Goal: Use online tool/utility: Utilize a website feature to perform a specific function

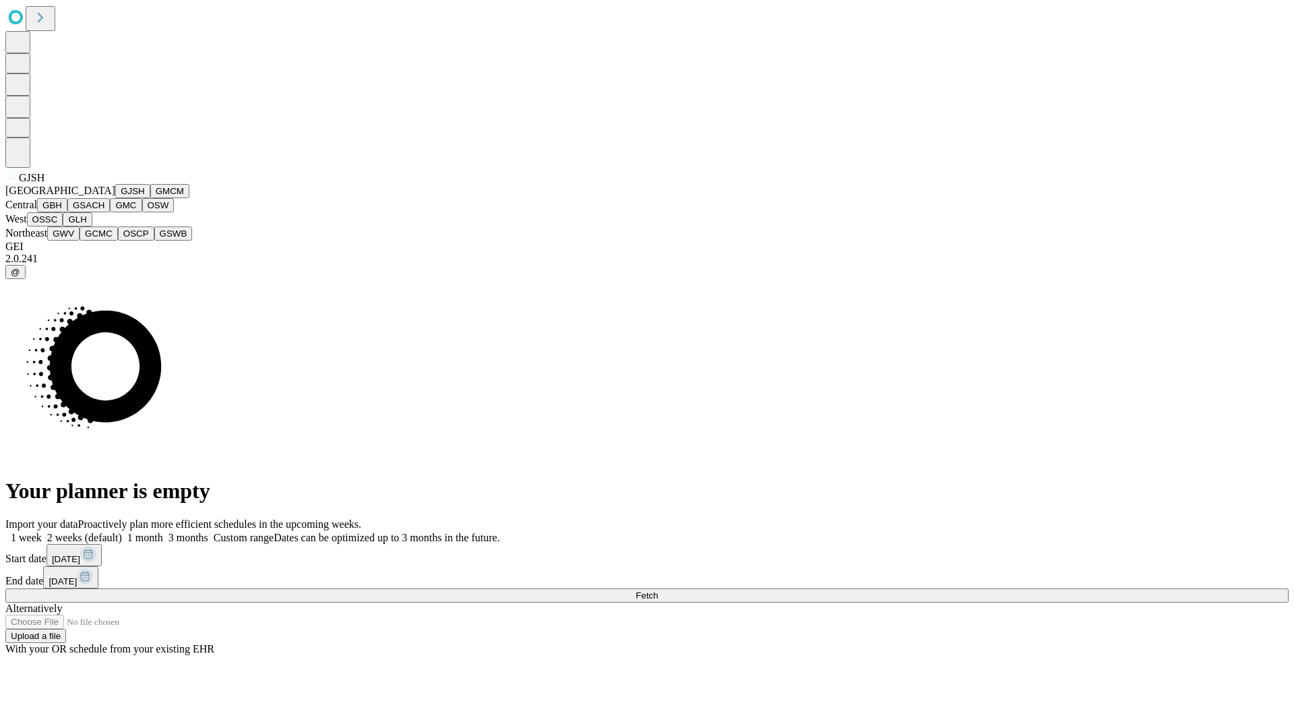
click at [115, 198] on button "GJSH" at bounding box center [132, 191] width 35 height 14
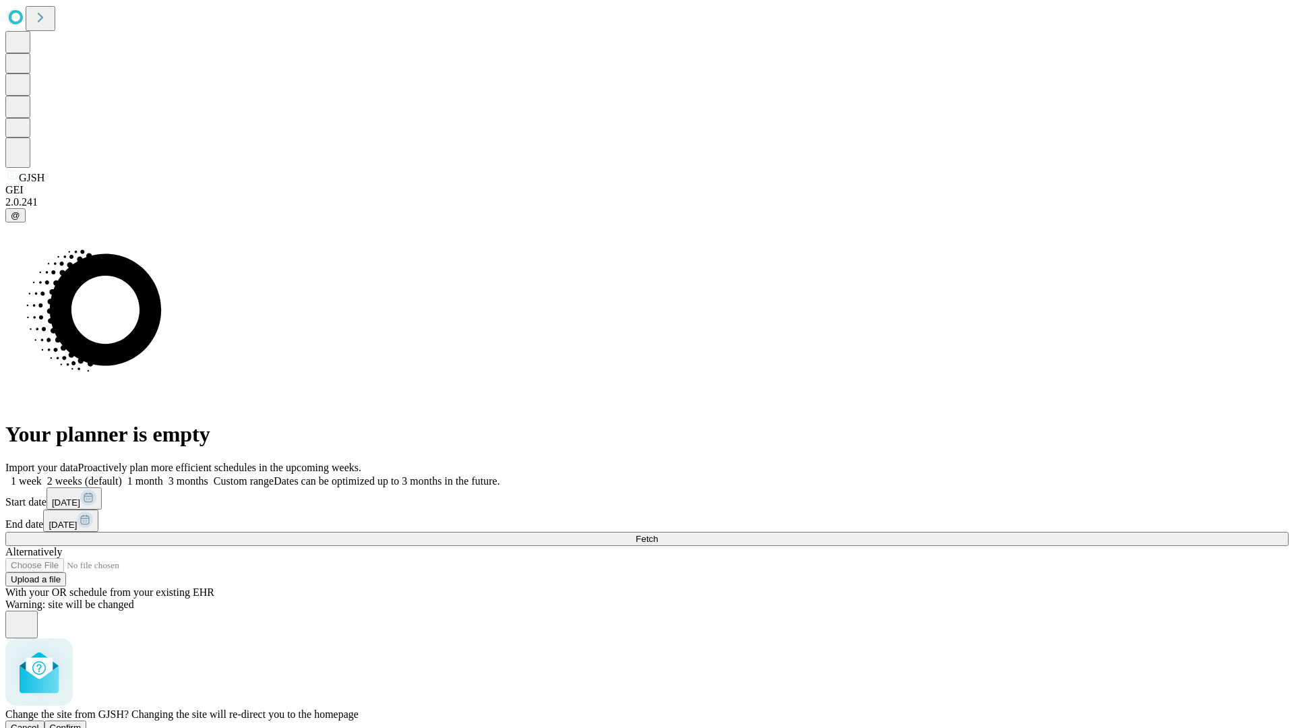
click at [82, 723] on span "Confirm" at bounding box center [66, 728] width 32 height 10
click at [42, 475] on label "1 week" at bounding box center [23, 480] width 36 height 11
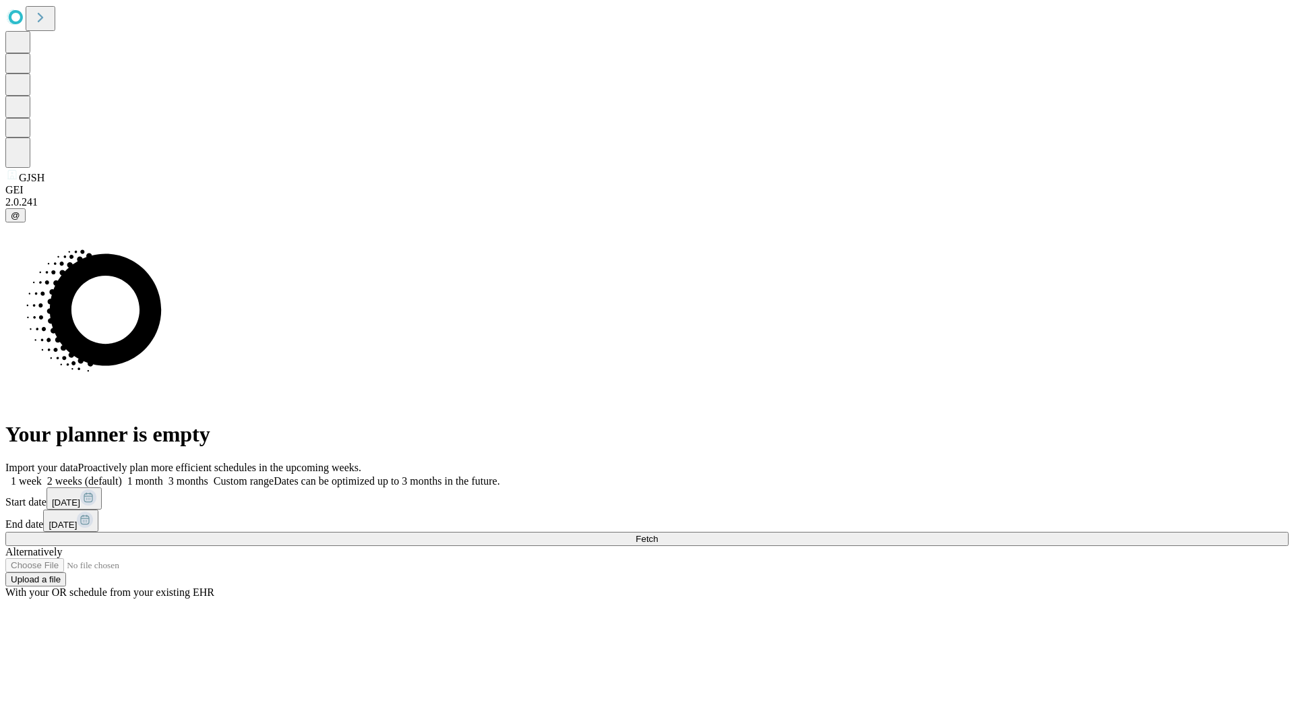
click at [658, 534] on span "Fetch" at bounding box center [647, 539] width 22 height 10
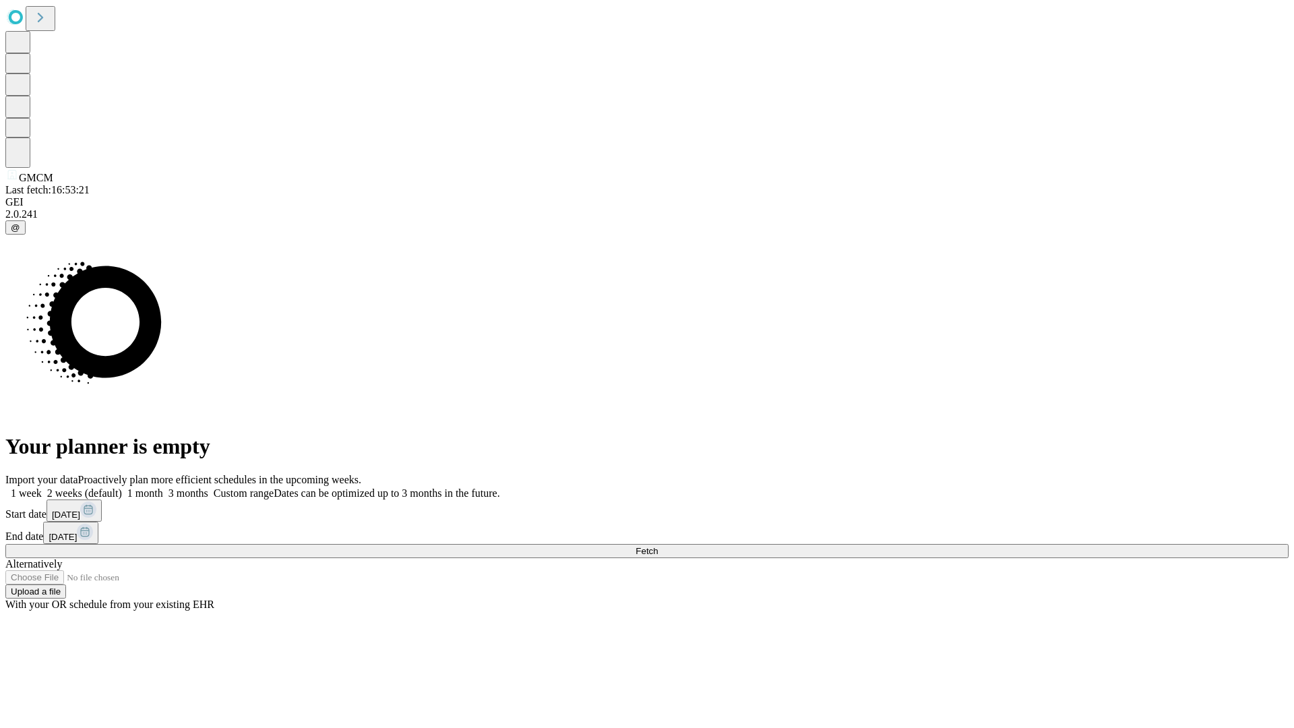
click at [42, 487] on label "1 week" at bounding box center [23, 492] width 36 height 11
click at [658, 546] on span "Fetch" at bounding box center [647, 551] width 22 height 10
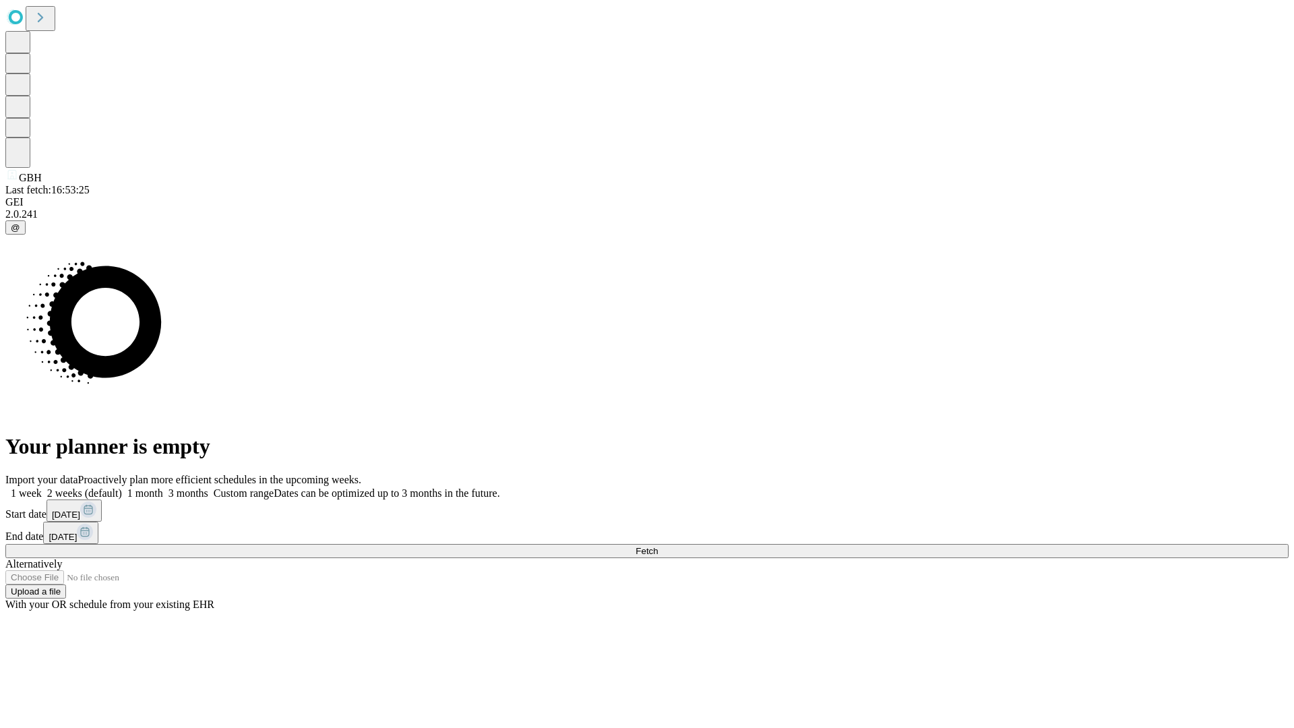
click at [42, 487] on label "1 week" at bounding box center [23, 492] width 36 height 11
click at [658, 546] on span "Fetch" at bounding box center [647, 551] width 22 height 10
click at [42, 487] on label "1 week" at bounding box center [23, 492] width 36 height 11
click at [658, 546] on span "Fetch" at bounding box center [647, 551] width 22 height 10
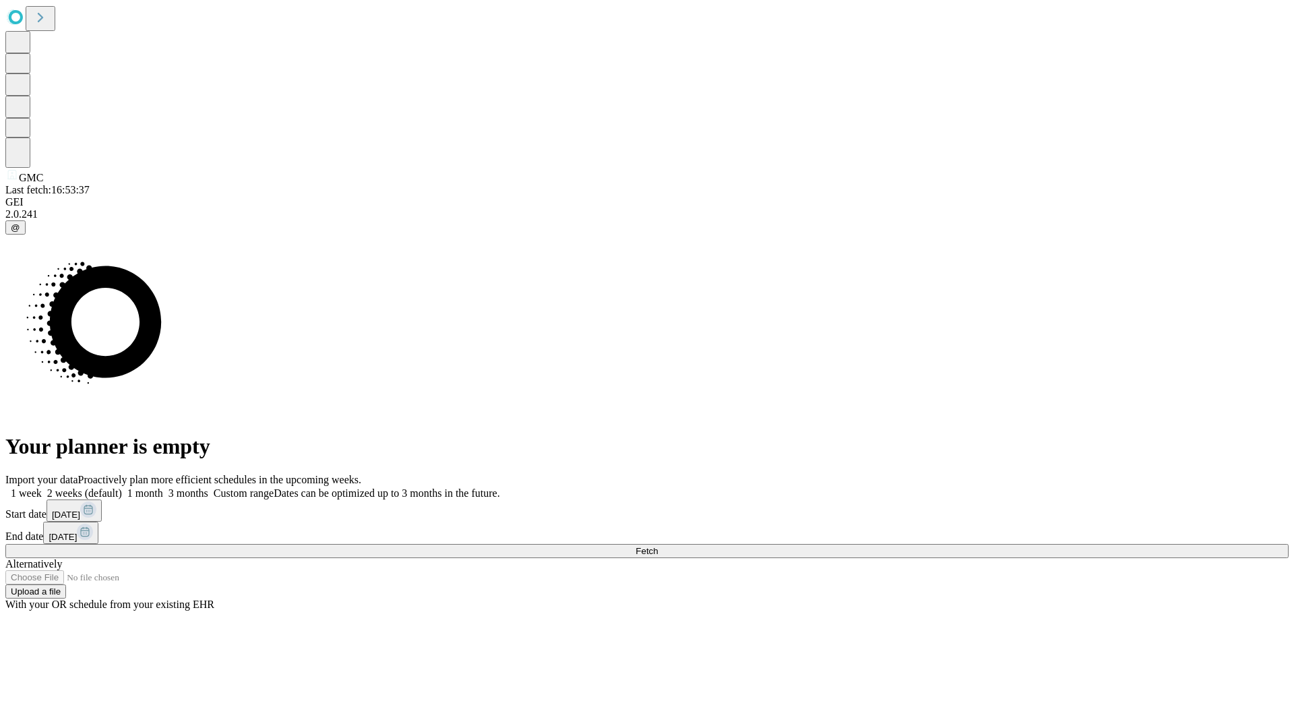
click at [42, 487] on label "1 week" at bounding box center [23, 492] width 36 height 11
click at [658, 546] on span "Fetch" at bounding box center [647, 551] width 22 height 10
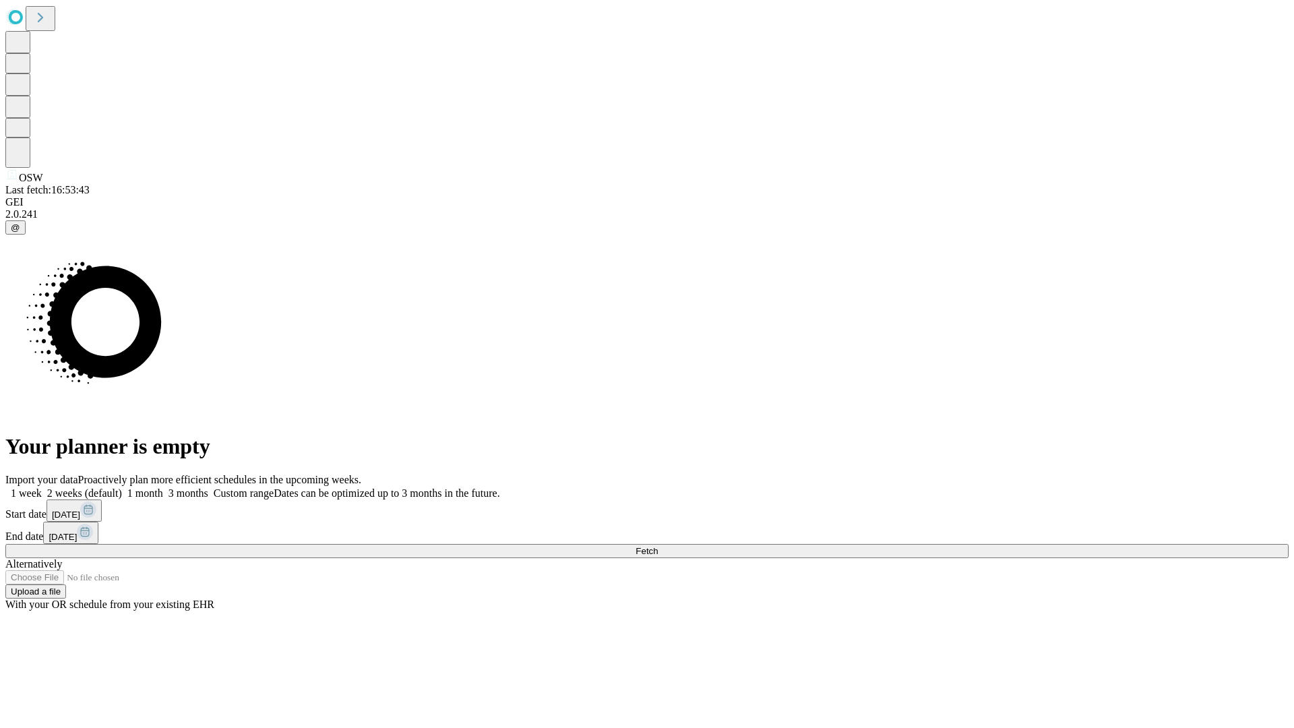
click at [42, 487] on label "1 week" at bounding box center [23, 492] width 36 height 11
click at [658, 546] on span "Fetch" at bounding box center [647, 551] width 22 height 10
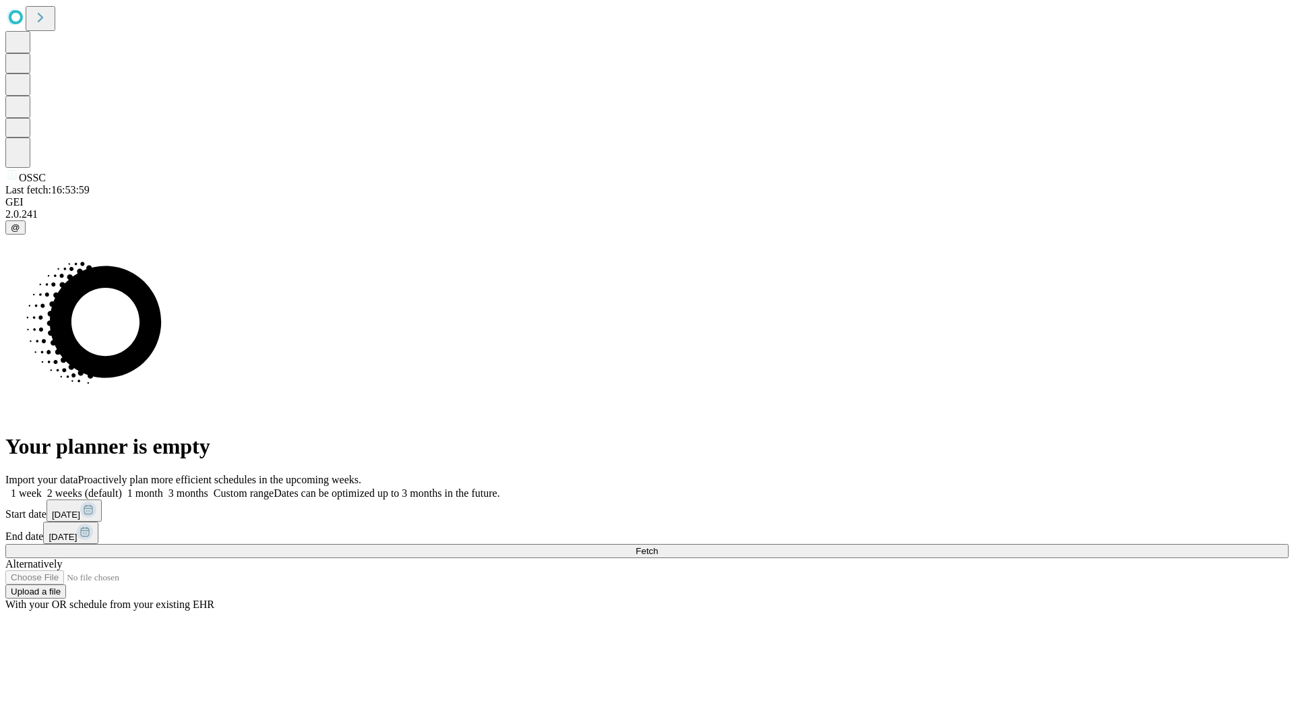
click at [658, 546] on span "Fetch" at bounding box center [647, 551] width 22 height 10
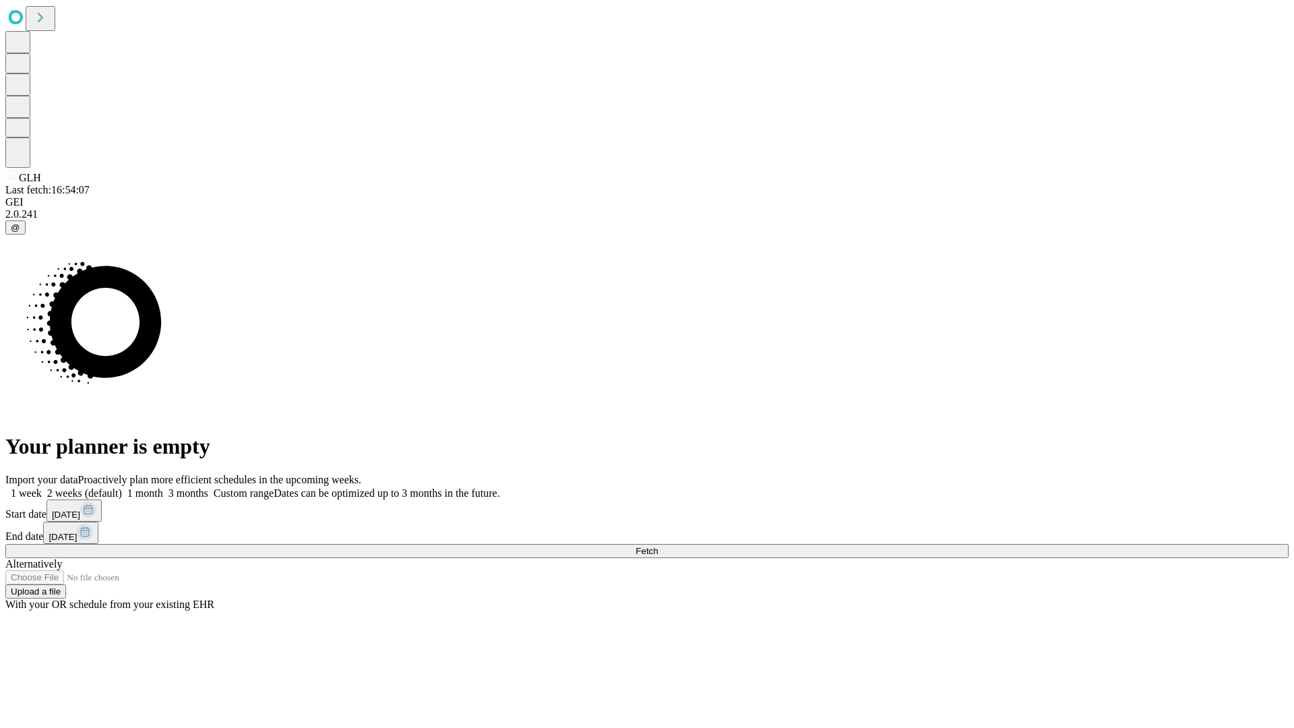
click at [42, 487] on label "1 week" at bounding box center [23, 492] width 36 height 11
click at [658, 546] on span "Fetch" at bounding box center [647, 551] width 22 height 10
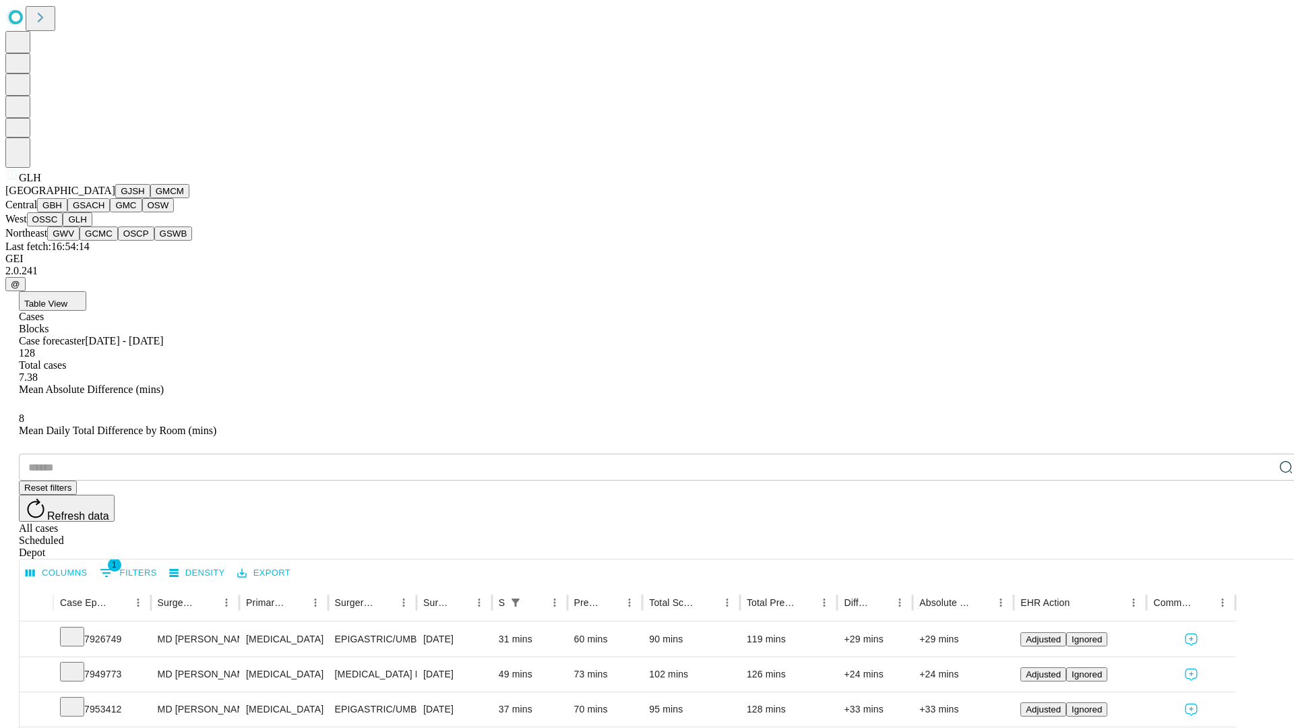
click at [80, 241] on button "GWV" at bounding box center [63, 234] width 32 height 14
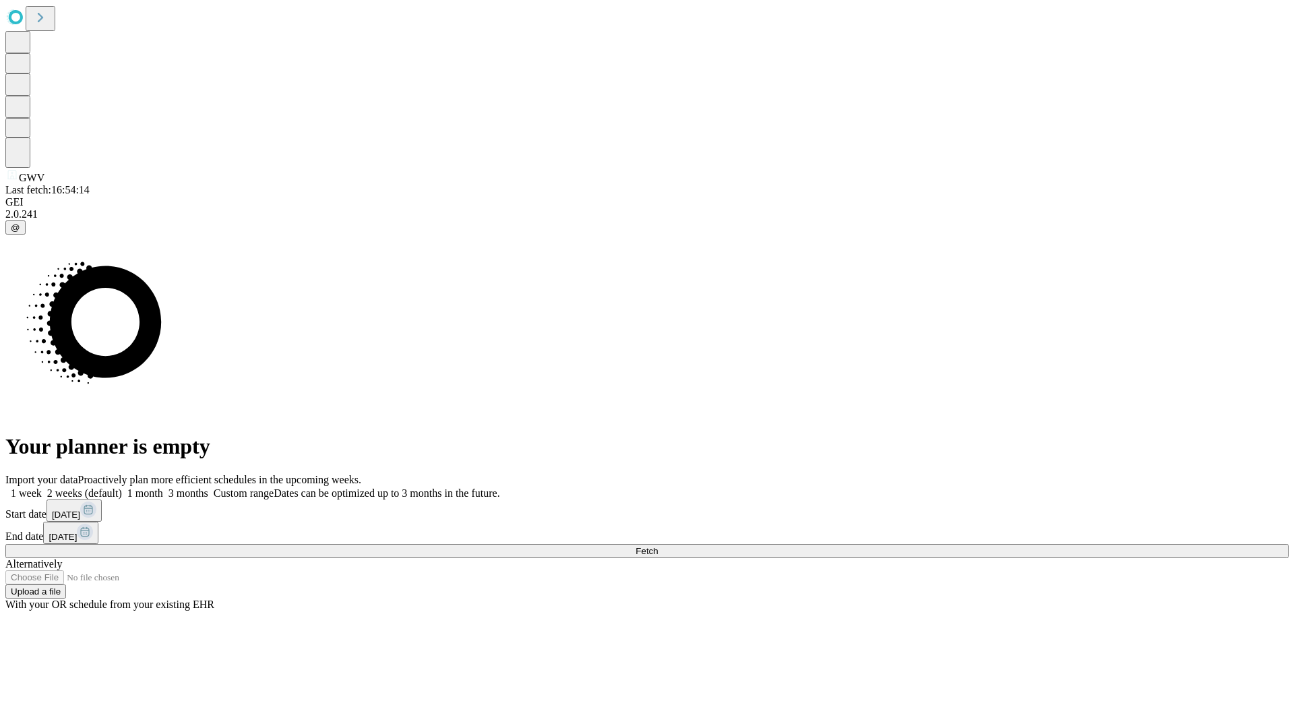
click at [42, 487] on label "1 week" at bounding box center [23, 492] width 36 height 11
click at [658, 546] on span "Fetch" at bounding box center [647, 551] width 22 height 10
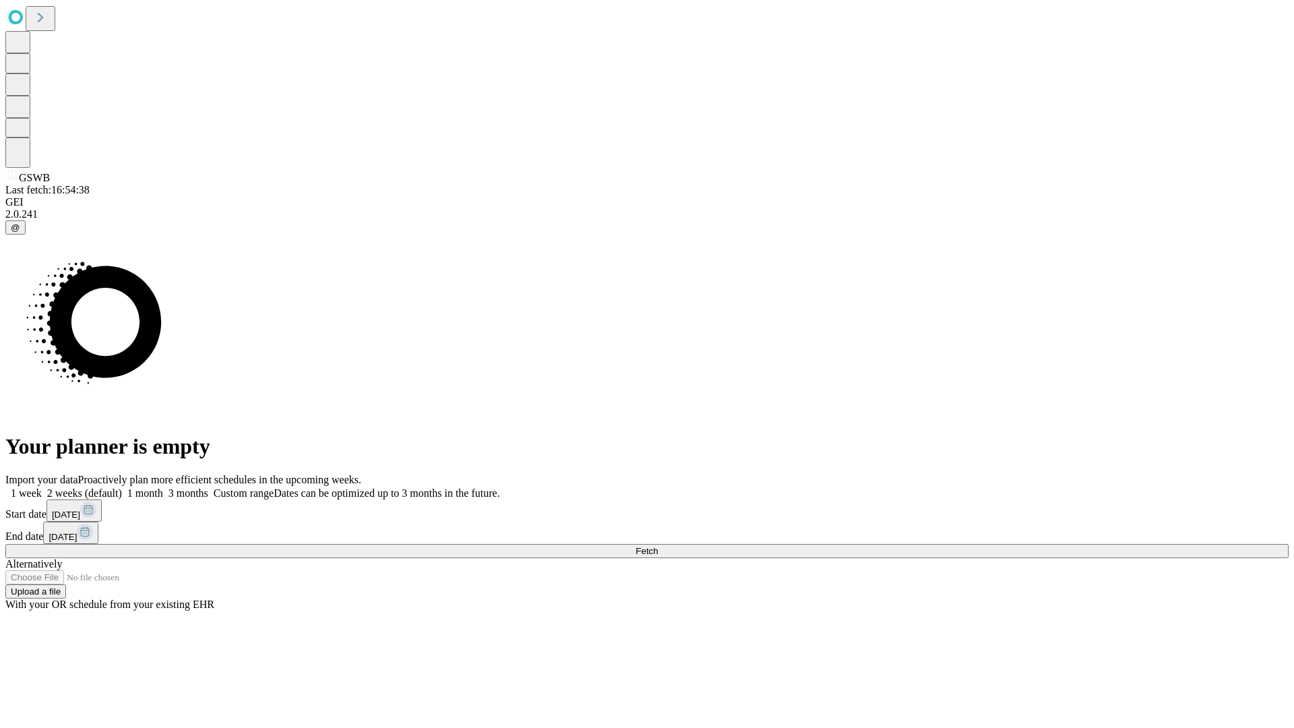
click at [42, 487] on label "1 week" at bounding box center [23, 492] width 36 height 11
click at [658, 546] on span "Fetch" at bounding box center [647, 551] width 22 height 10
